Goal: Task Accomplishment & Management: Manage account settings

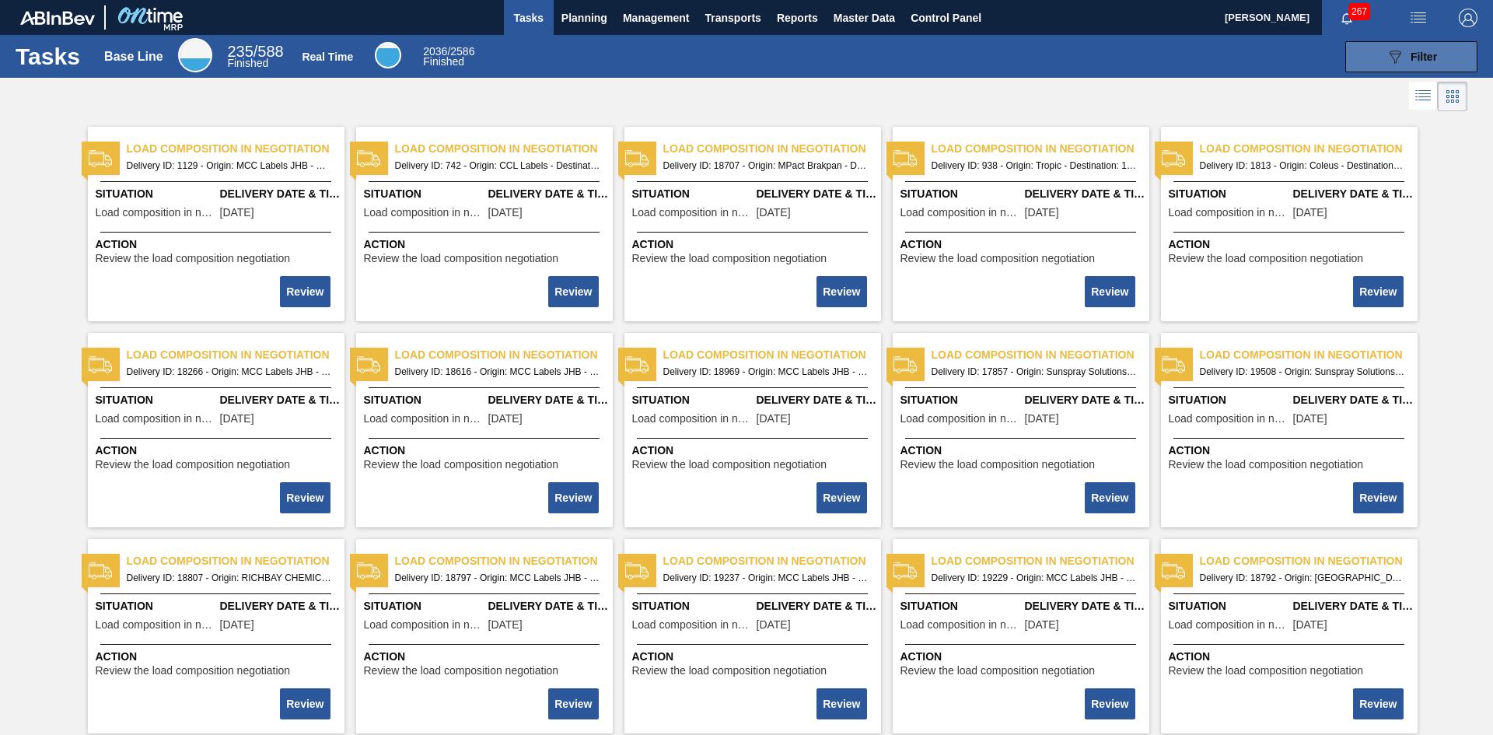
click at [1403, 53] on div "089F7B8B-B2A5-4AFE-B5C0-19BA573D28AC Filter" at bounding box center [1411, 56] width 51 height 19
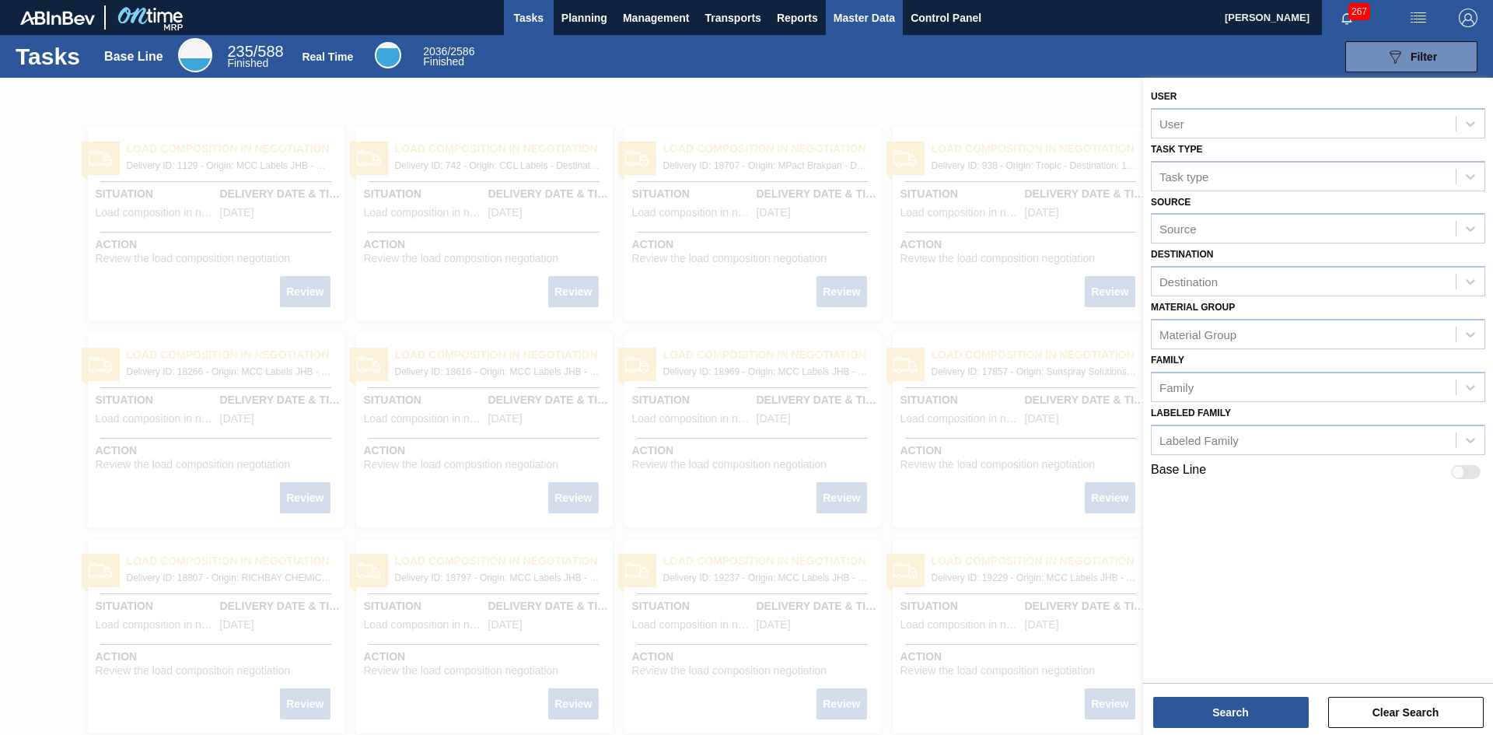
click at [847, 21] on span "Master Data" at bounding box center [863, 18] width 61 height 19
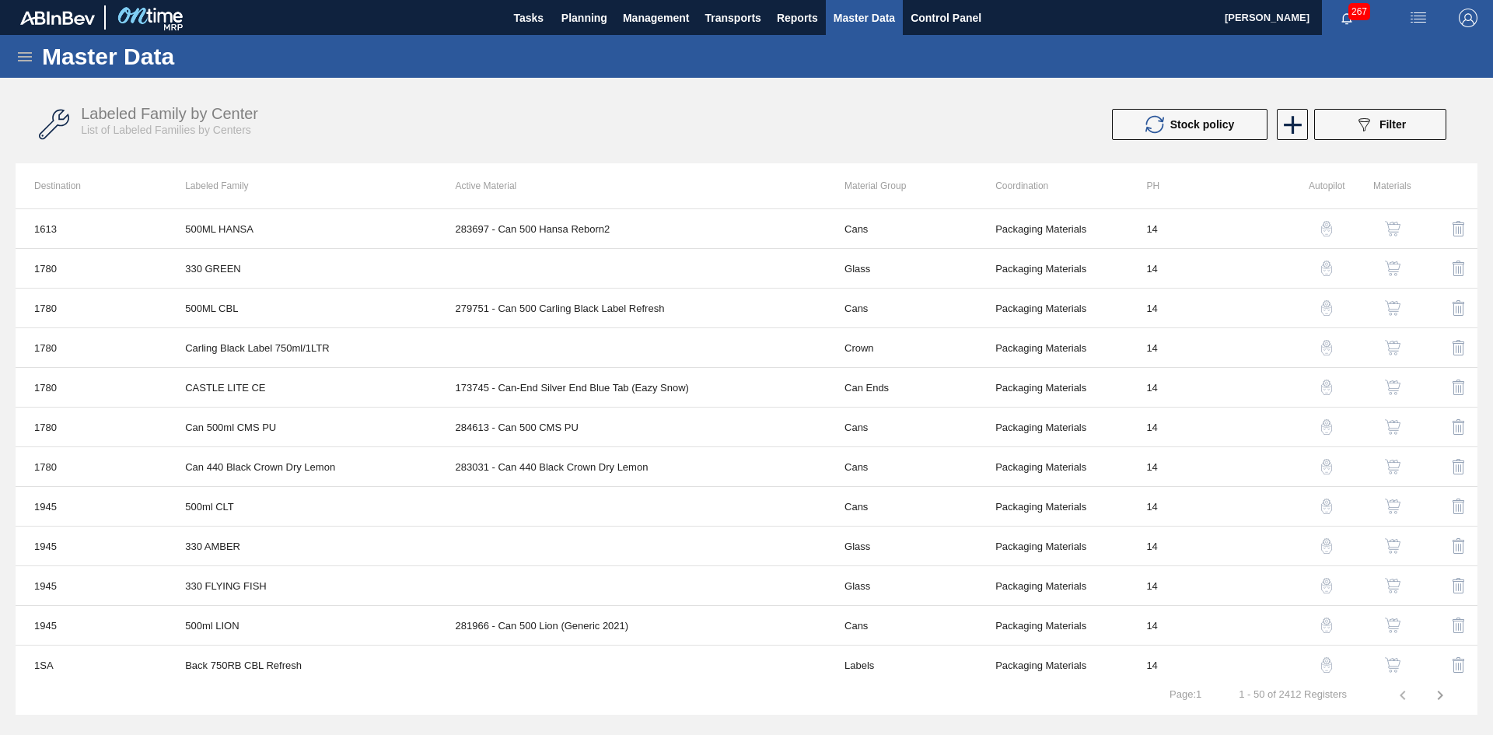
click at [28, 61] on icon at bounding box center [25, 56] width 19 height 19
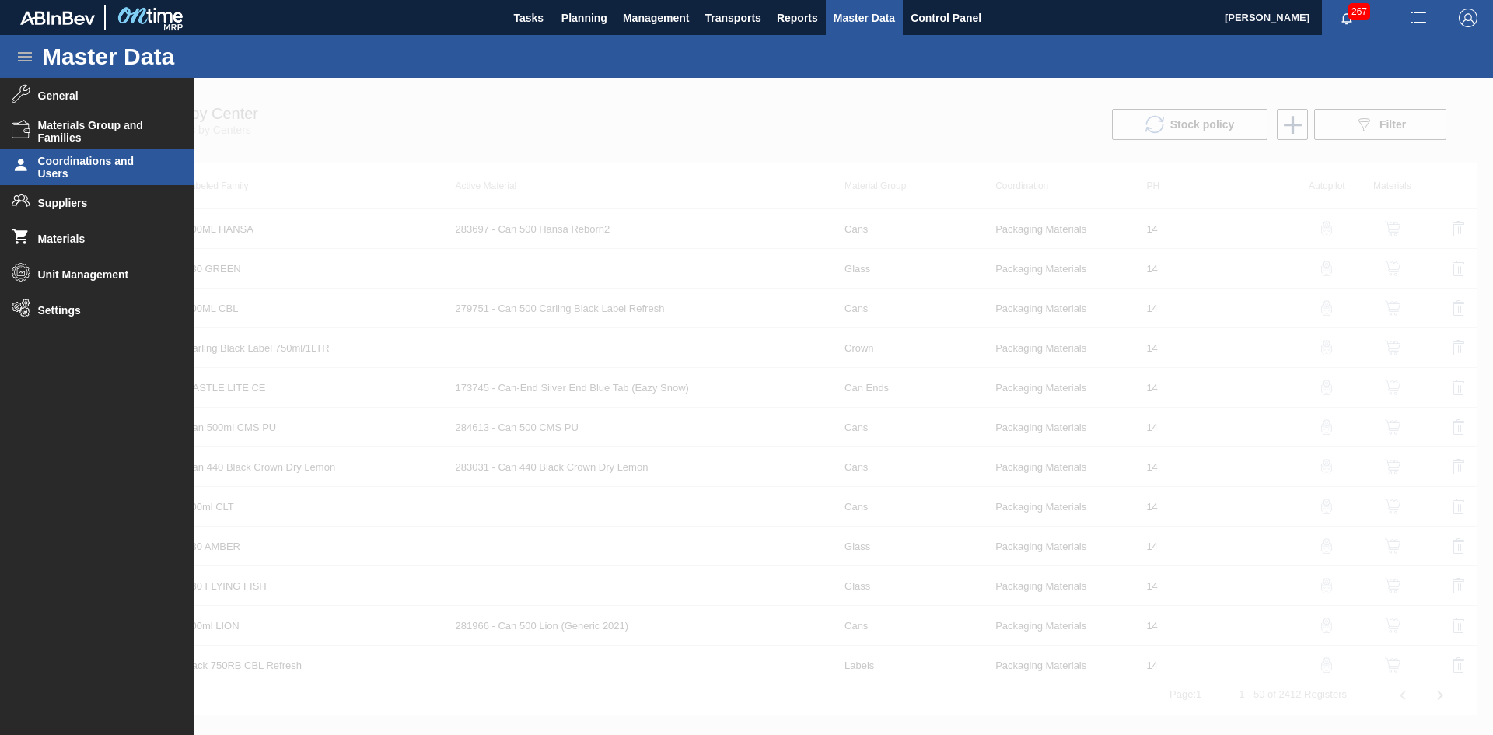
click at [89, 166] on span "Coordinations and Users" at bounding box center [102, 167] width 128 height 25
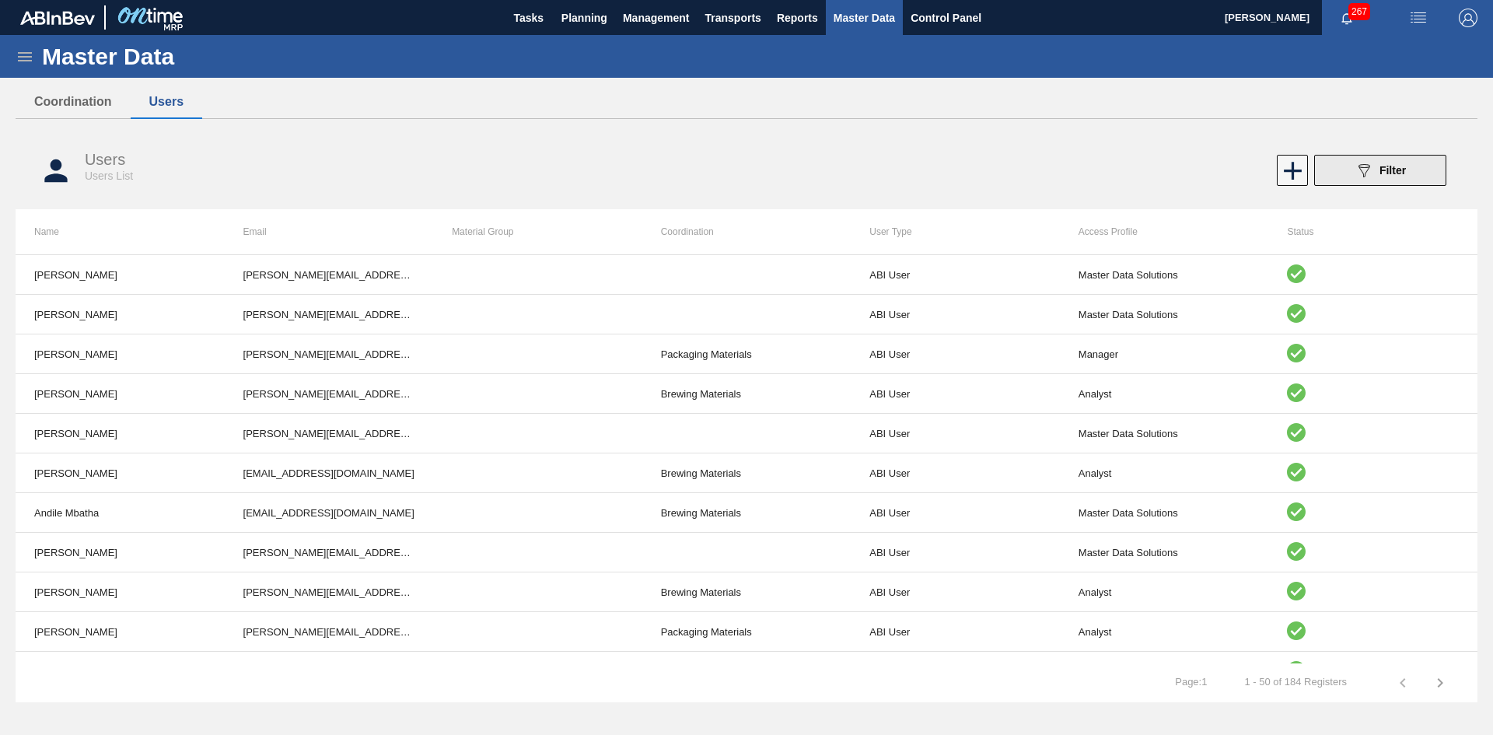
click at [1331, 174] on button "089F7B8B-B2A5-4AFE-B5C0-19BA573D28AC Filter" at bounding box center [1380, 170] width 132 height 31
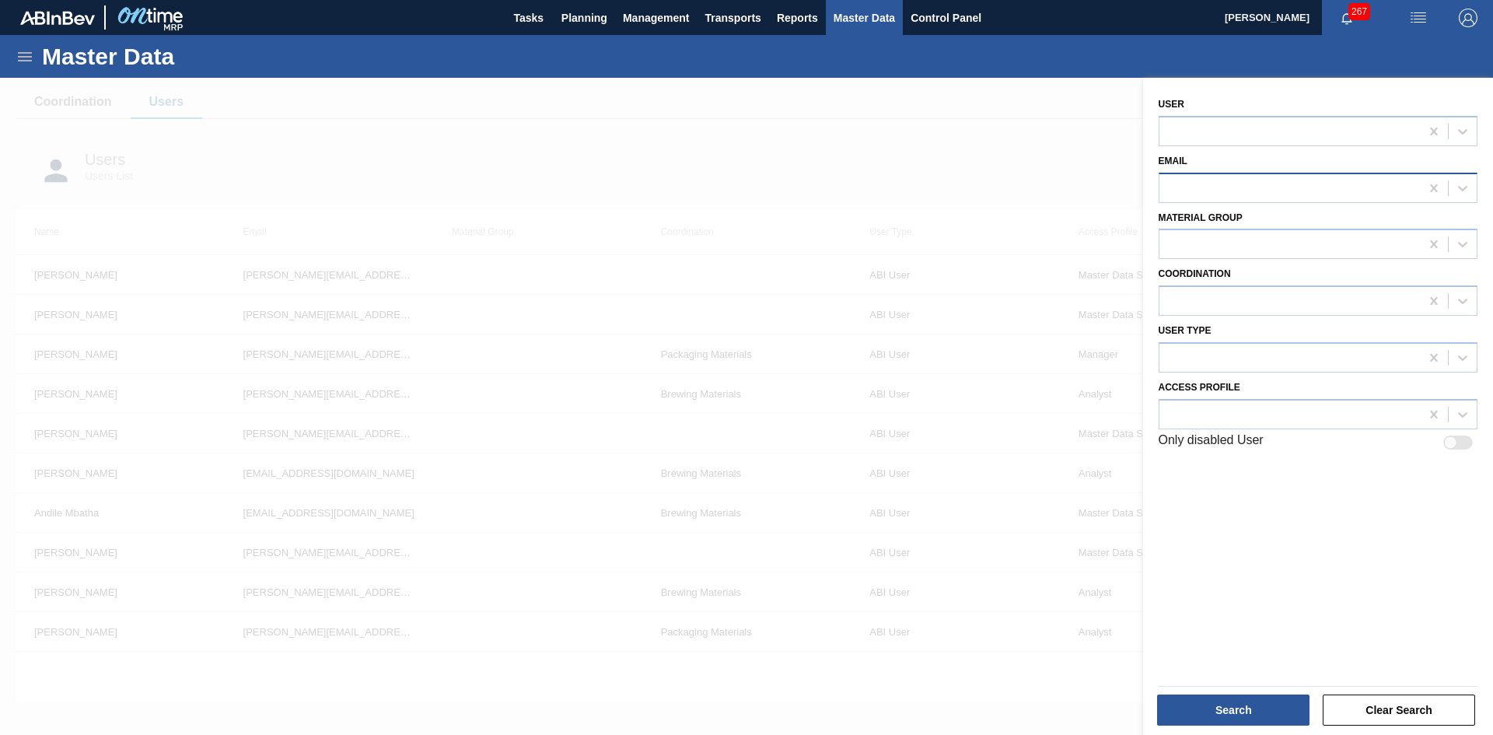
click at [1205, 177] on div at bounding box center [1289, 187] width 260 height 23
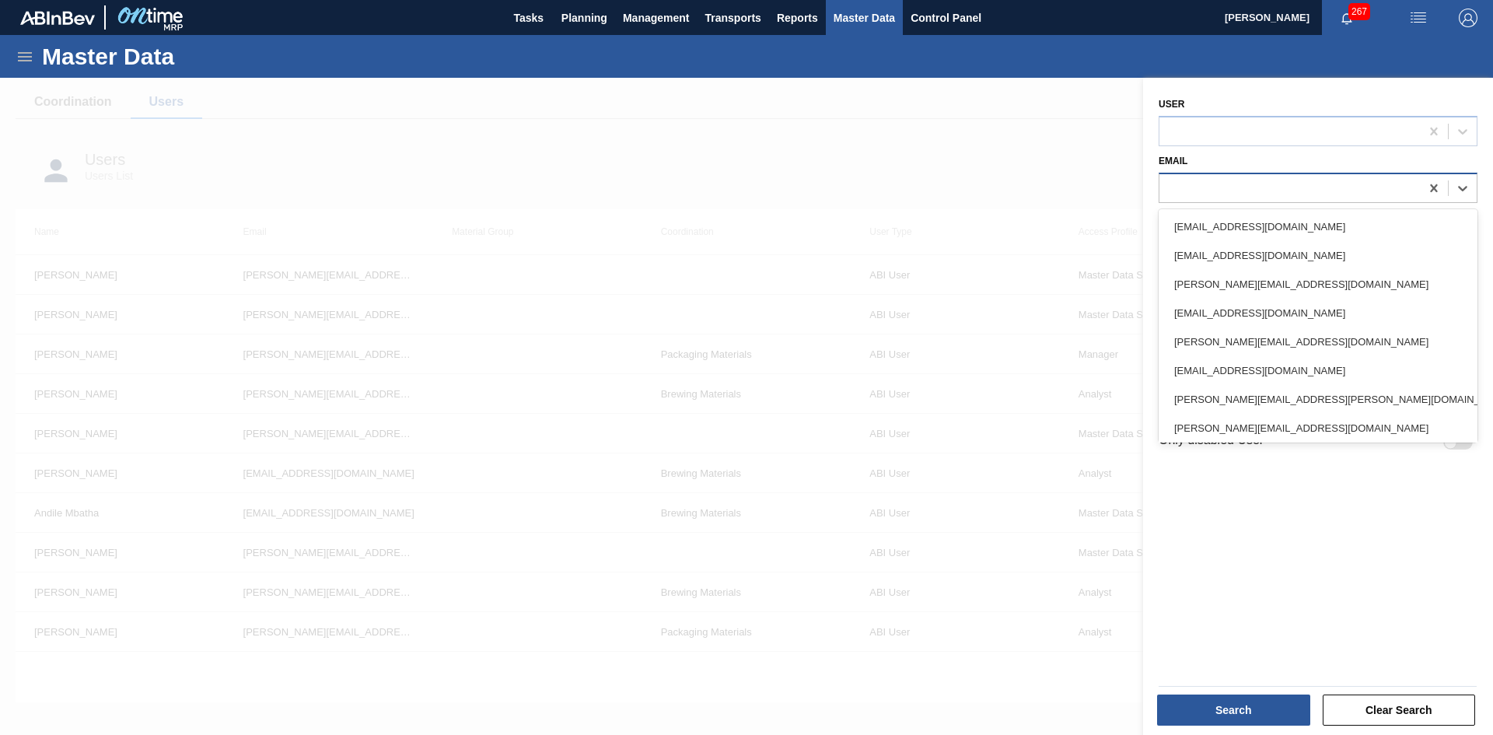
paste input "[URL][DOMAIN_NAME]"
type input "[URL][DOMAIN_NAME]"
paste input "[PERSON_NAME][EMAIL_ADDRESS][PERSON_NAME][DOMAIN_NAME]"
type input "[PERSON_NAME][EMAIL_ADDRESS][PERSON_NAME][DOMAIN_NAME]"
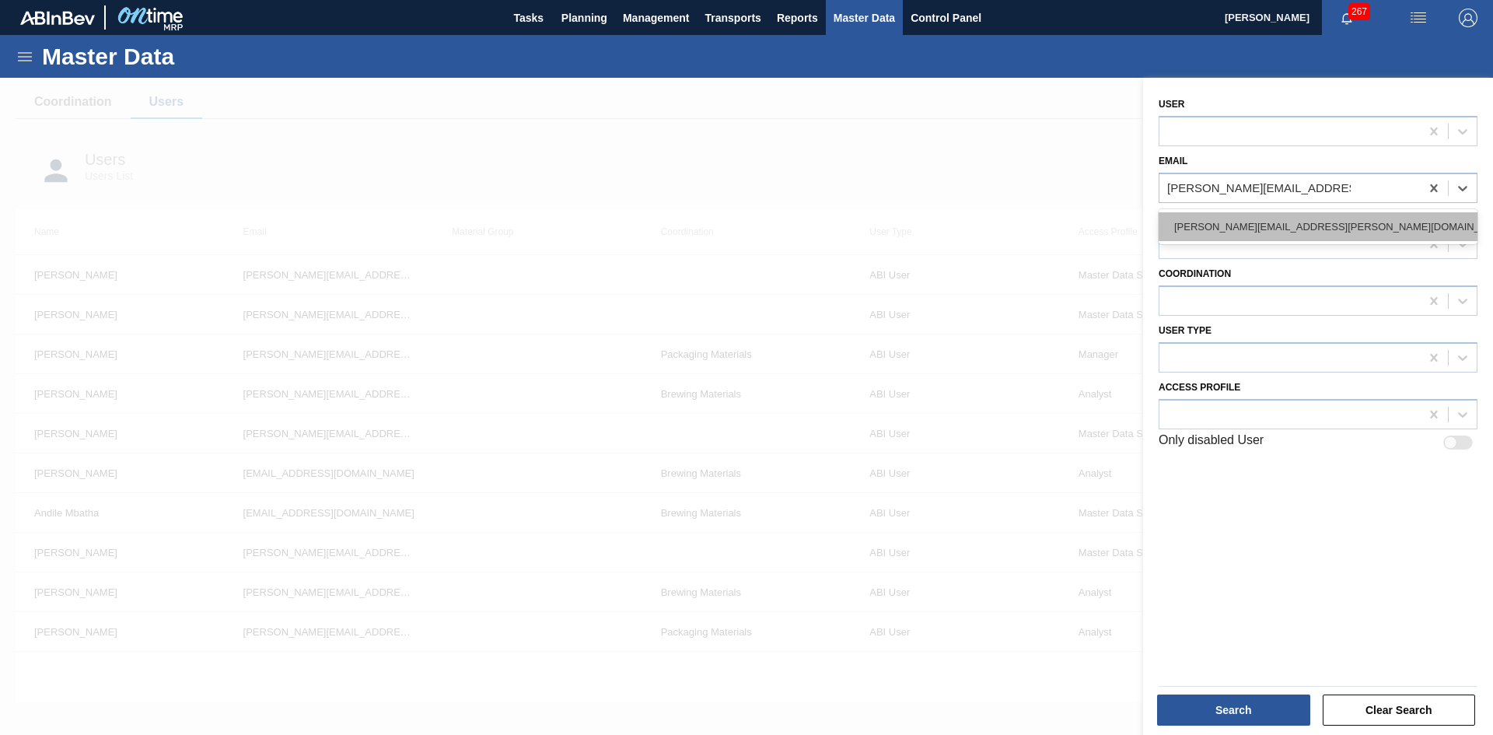
click at [1255, 233] on div "[PERSON_NAME][EMAIL_ADDRESS][PERSON_NAME][DOMAIN_NAME]" at bounding box center [1317, 226] width 319 height 29
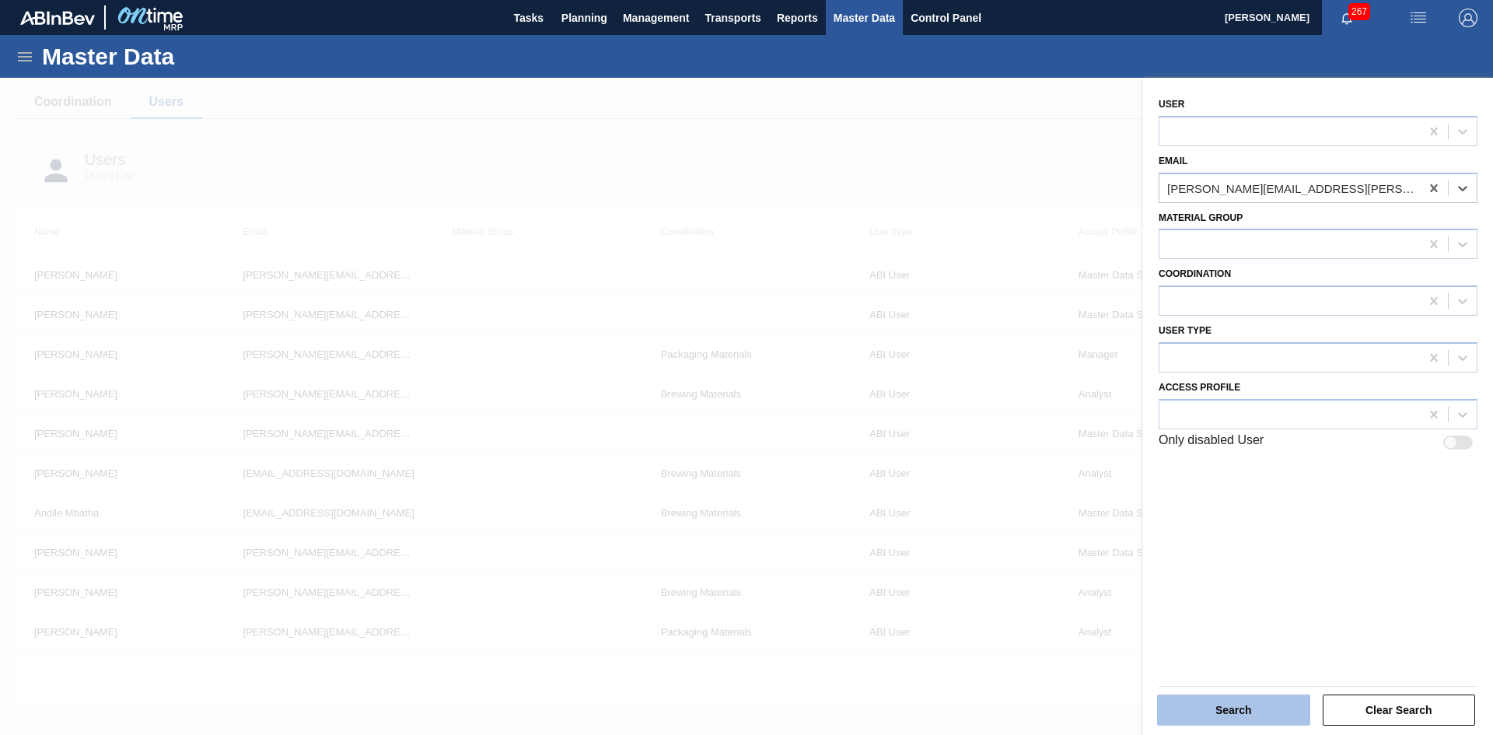
click at [1268, 713] on button "Search" at bounding box center [1233, 709] width 153 height 31
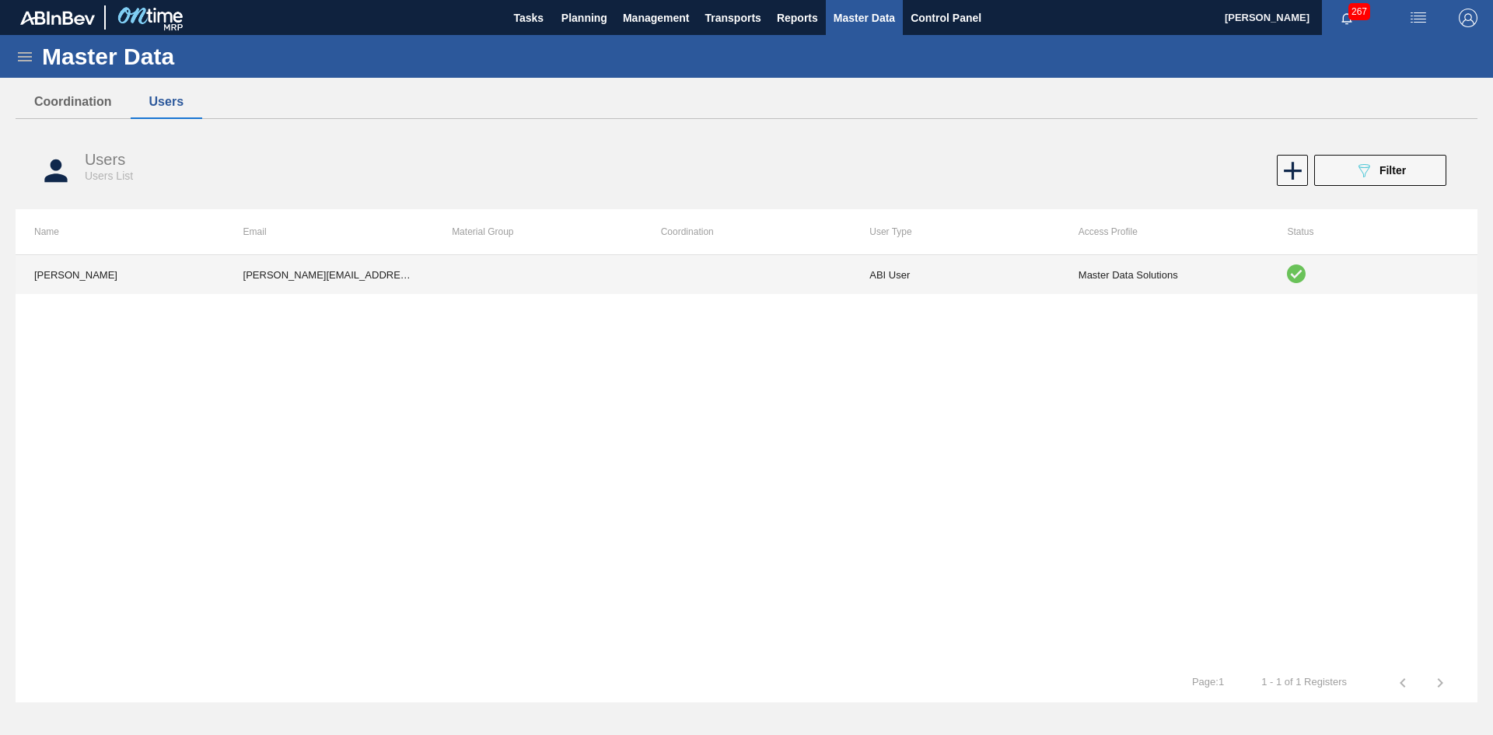
click at [1109, 287] on td "Master Data Solutions" at bounding box center [1164, 274] width 209 height 39
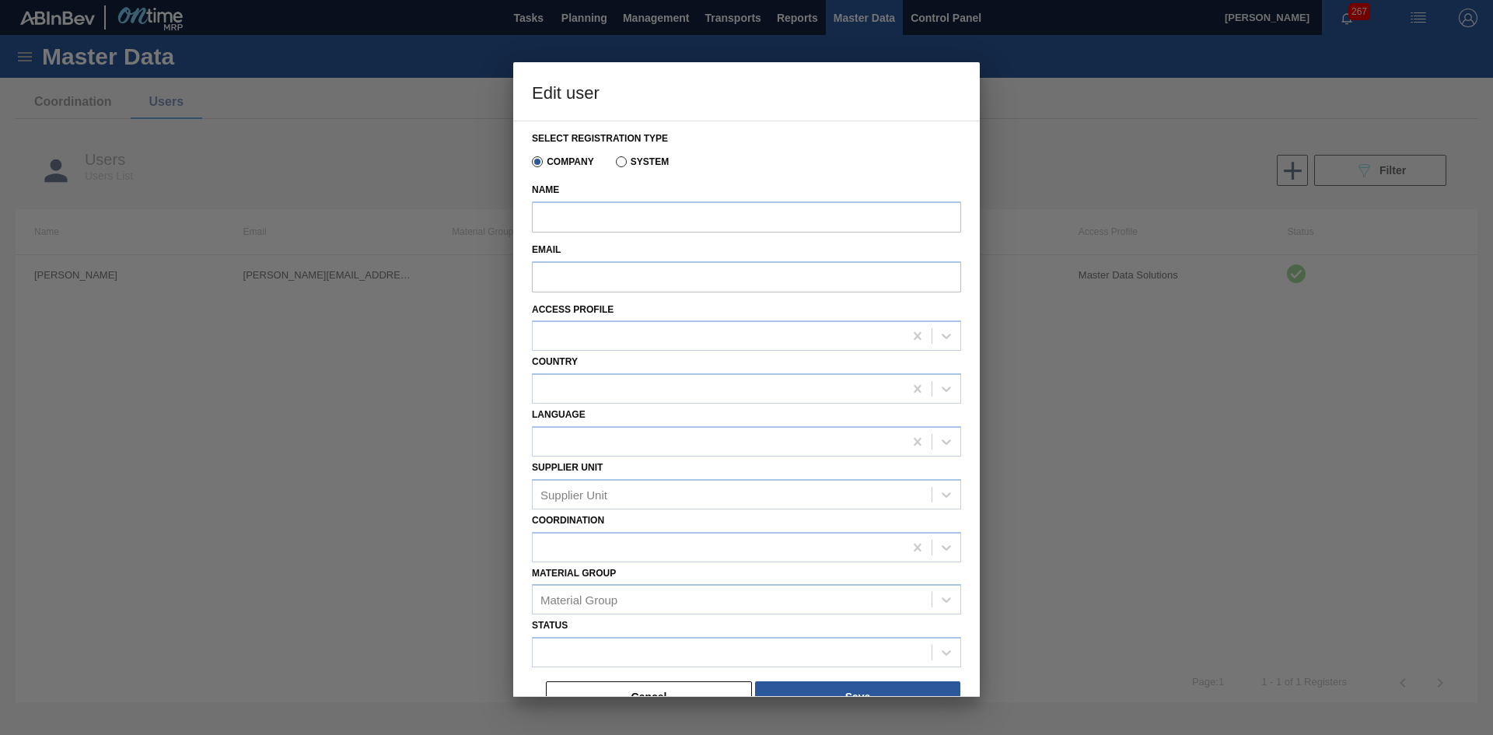
type input "[PERSON_NAME]"
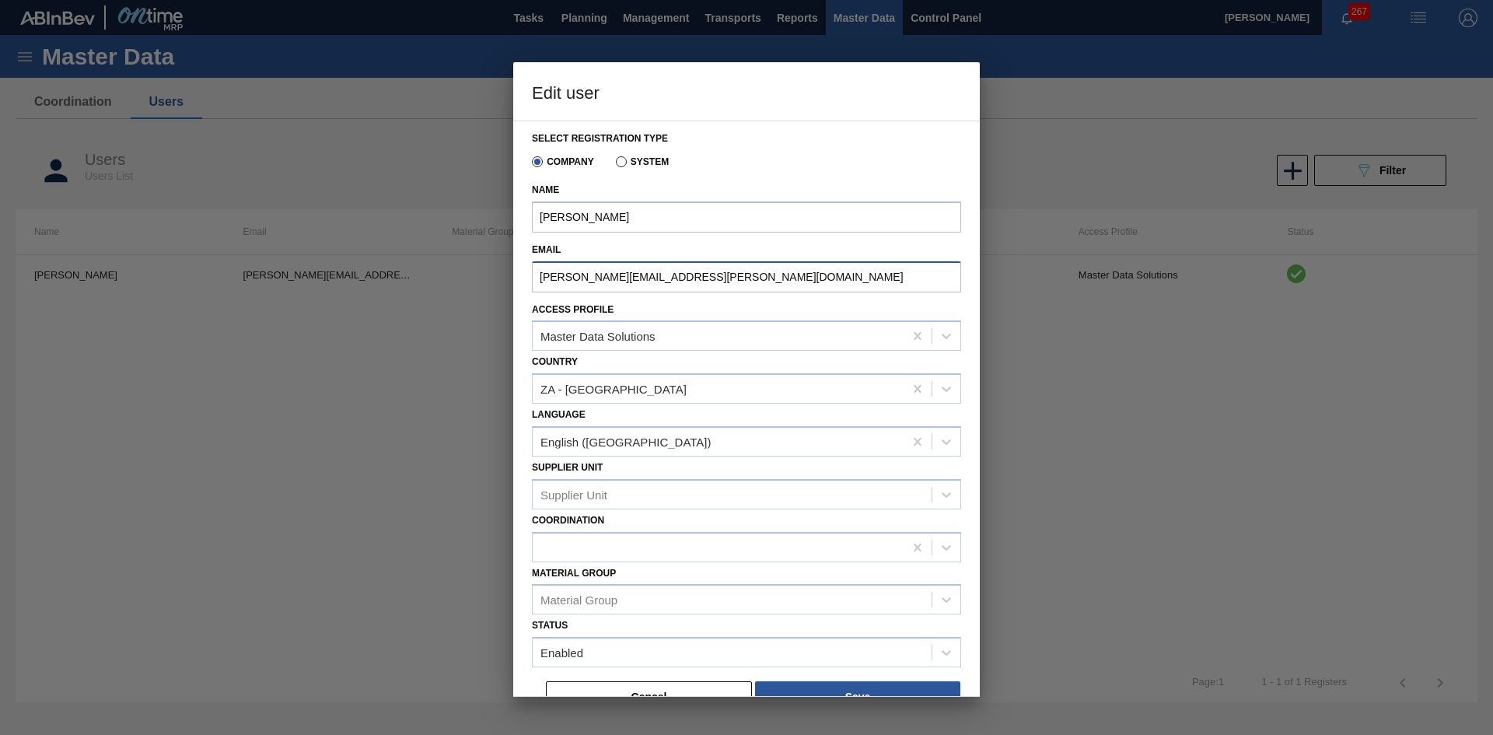
drag, startPoint x: 737, startPoint y: 277, endPoint x: 510, endPoint y: 288, distance: 227.3
click at [510, 288] on div "Edit user Select registration type Company System Name [PERSON_NAME] Email [PER…" at bounding box center [746, 367] width 1493 height 735
type input "[PERSON_NAME][EMAIL_ADDRESS][PERSON_NAME][DOMAIN_NAME]"
click at [689, 334] on div "Master Data Solutions" at bounding box center [718, 336] width 371 height 23
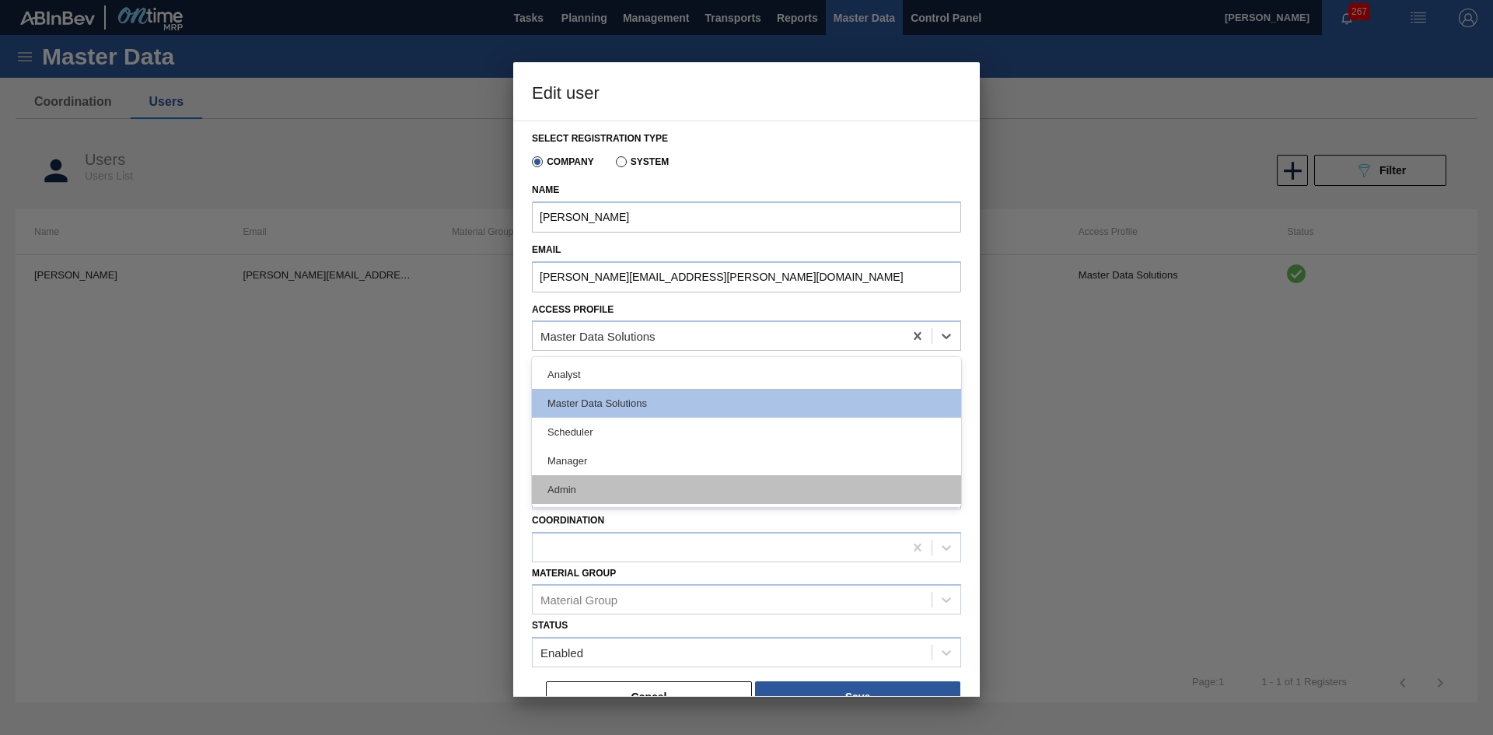
click at [626, 487] on div "Admin" at bounding box center [746, 489] width 429 height 29
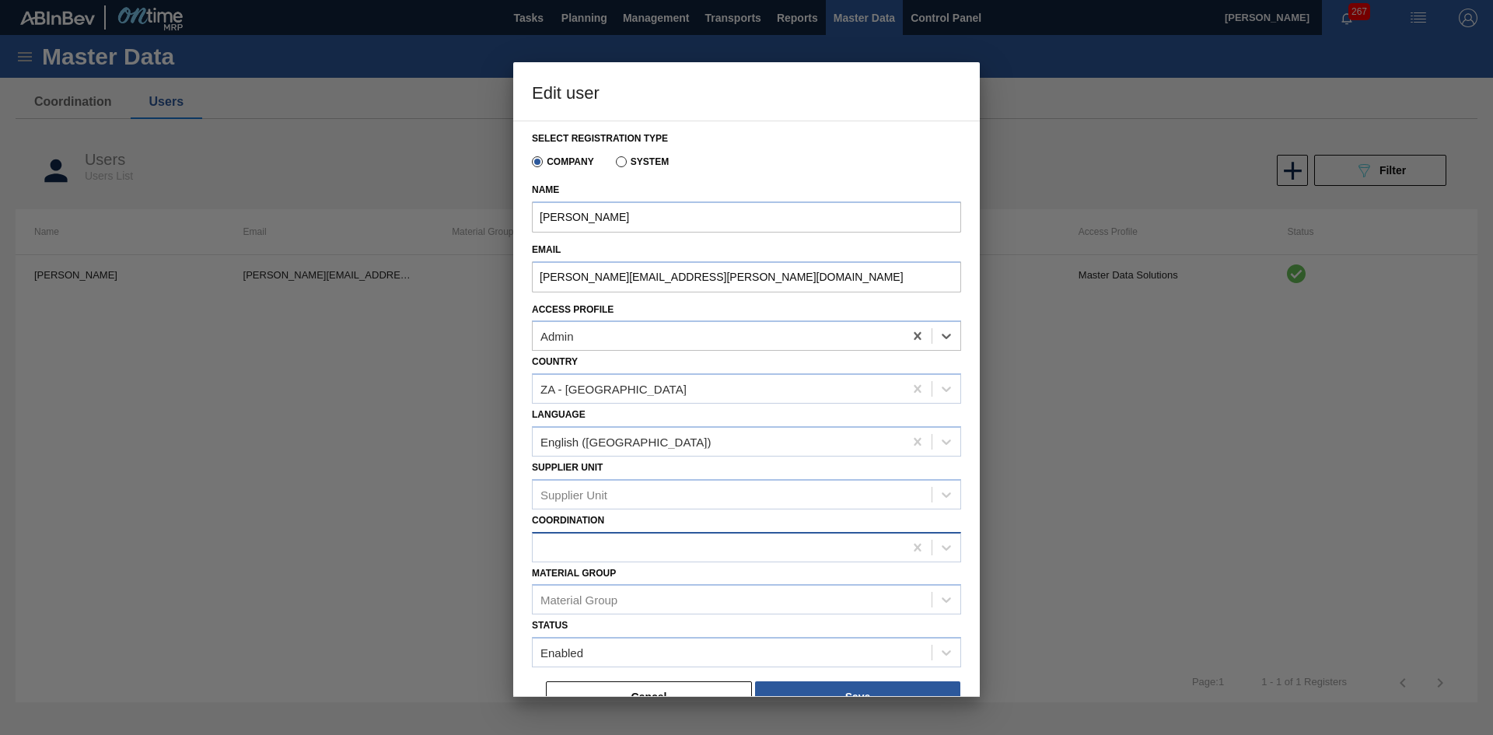
scroll to position [26, 0]
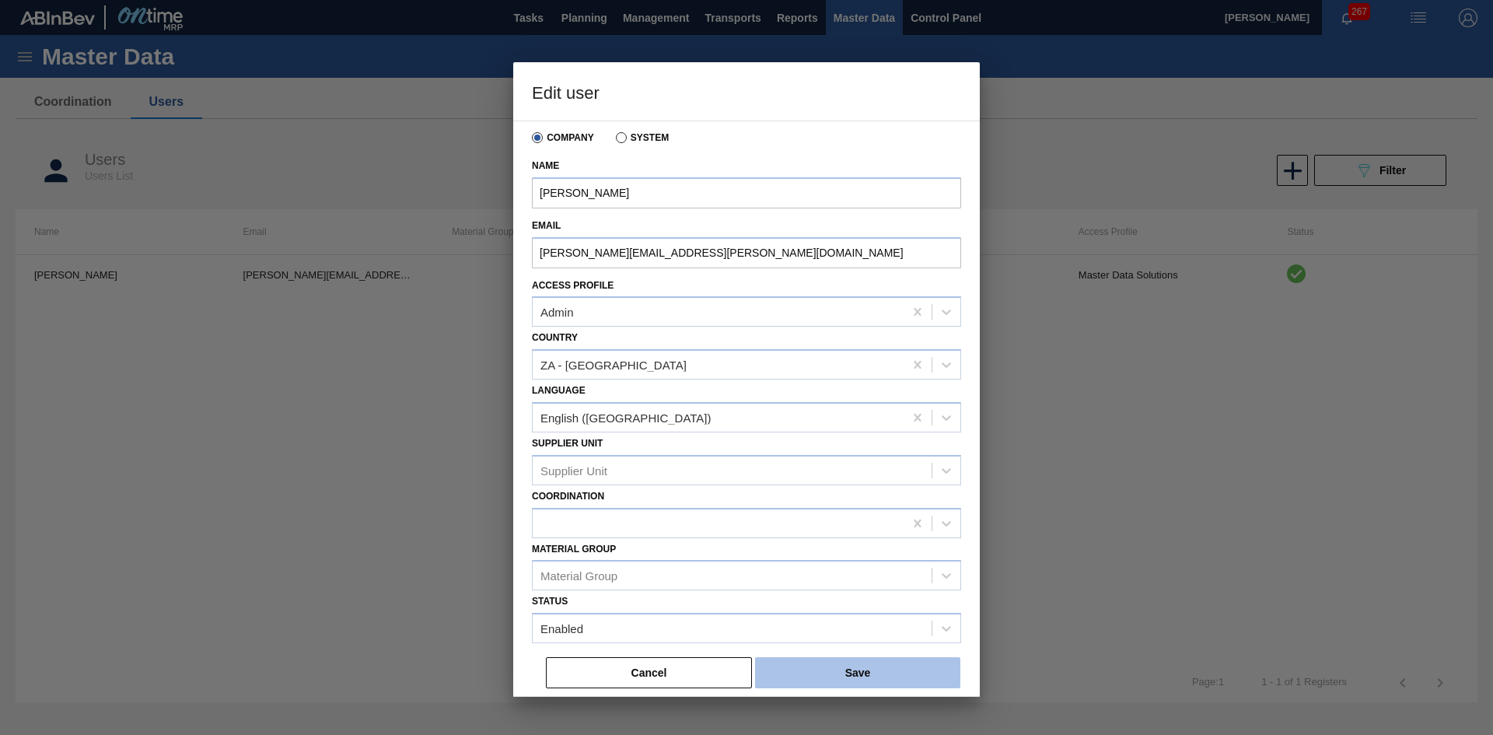
click at [844, 673] on button "Save" at bounding box center [857, 672] width 205 height 31
